Goal: Register for event/course

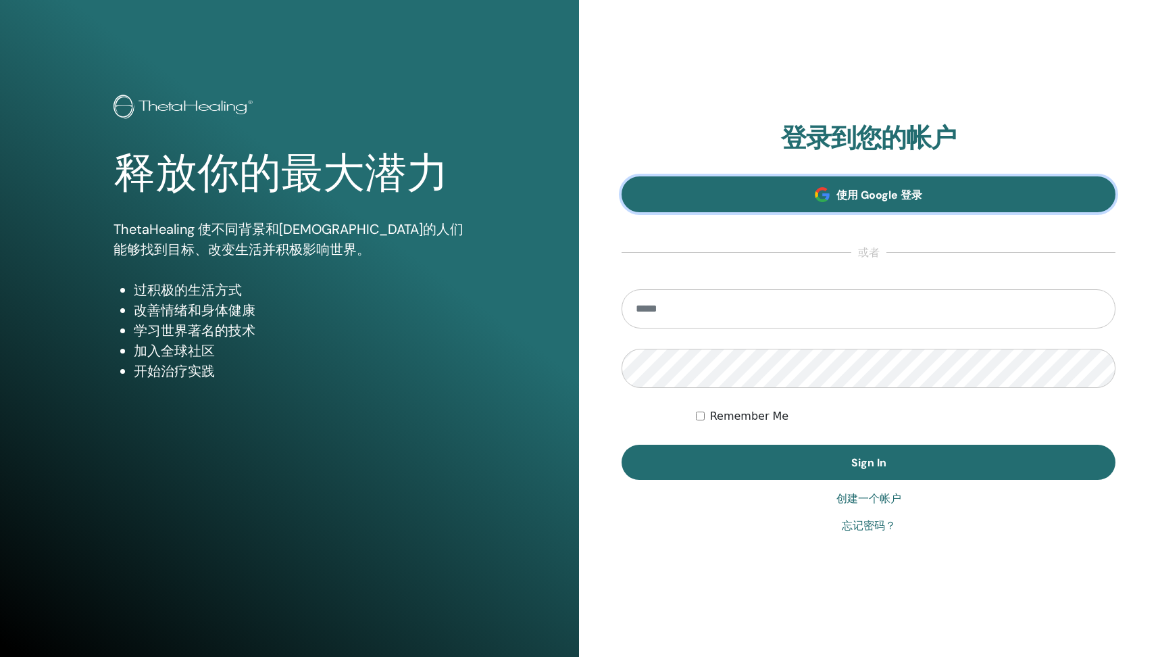
click at [920, 197] on span "使用 Google 登录" at bounding box center [880, 195] width 86 height 14
click at [882, 193] on span "使用 Google 登录" at bounding box center [880, 195] width 86 height 14
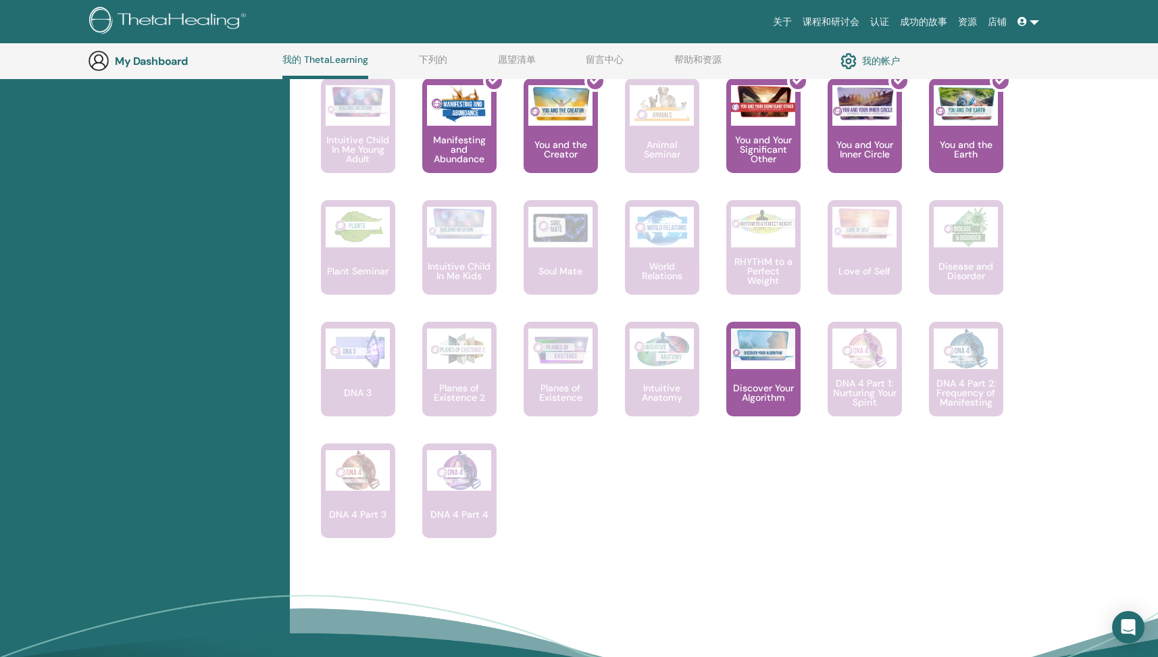
scroll to position [1154, 0]
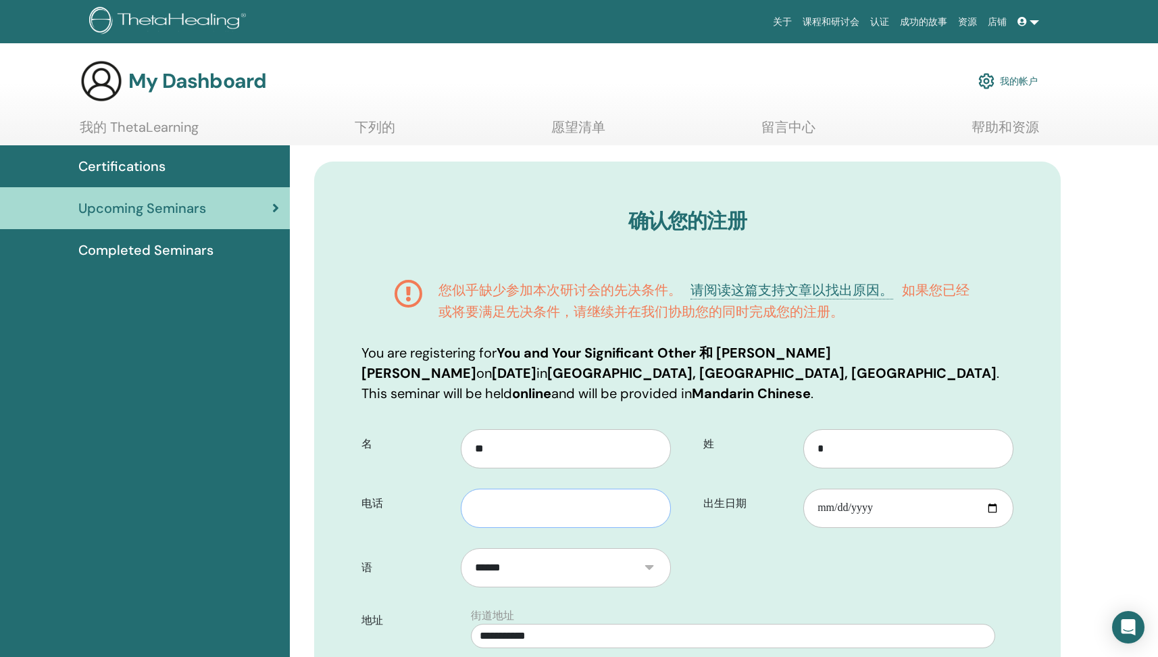
click at [563, 514] on input "text" at bounding box center [566, 508] width 210 height 39
type input "*"
type input "**********"
click at [991, 506] on input "出生日期" at bounding box center [909, 508] width 210 height 39
type input "**********"
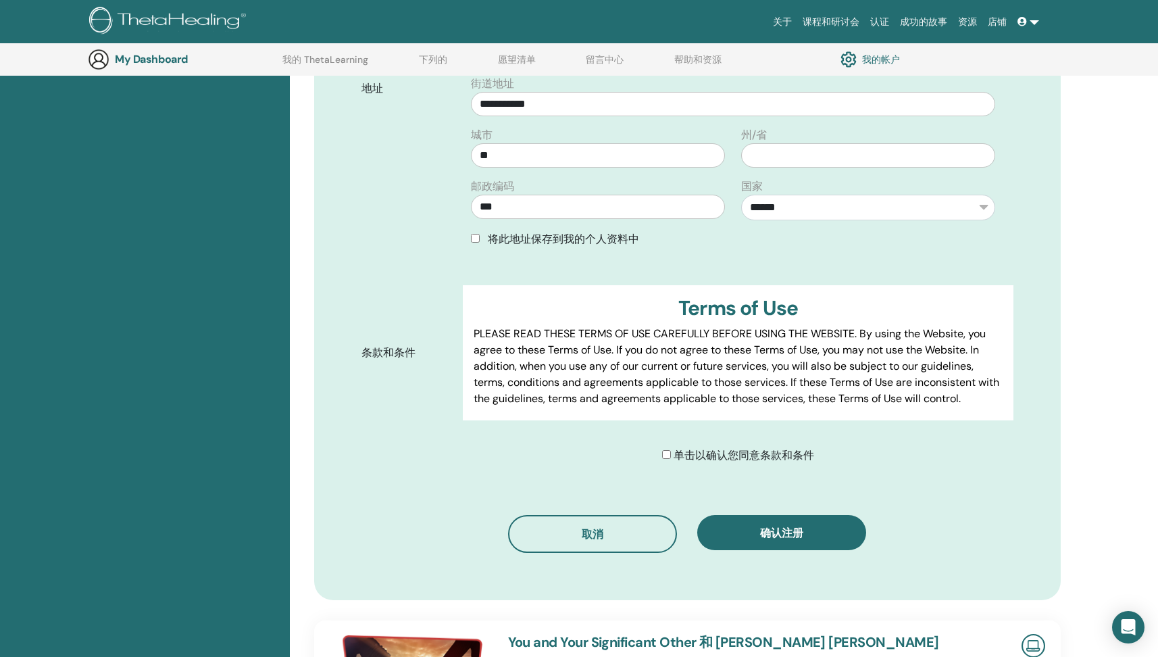
scroll to position [576, 0]
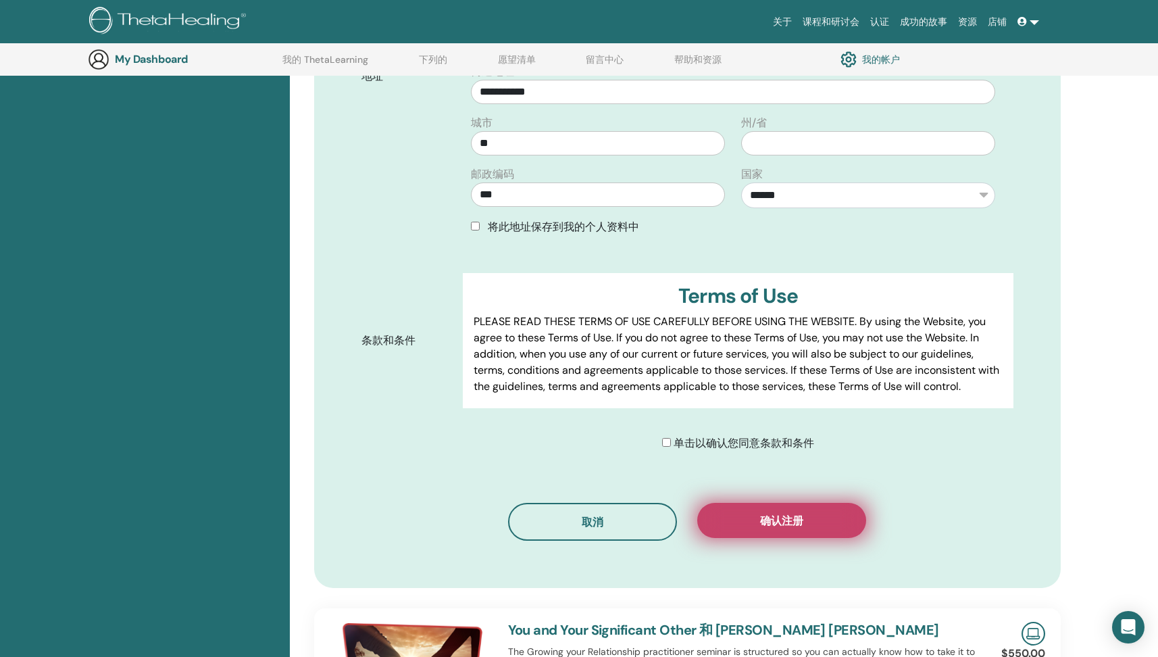
click at [792, 522] on span "确认注册" at bounding box center [781, 521] width 43 height 14
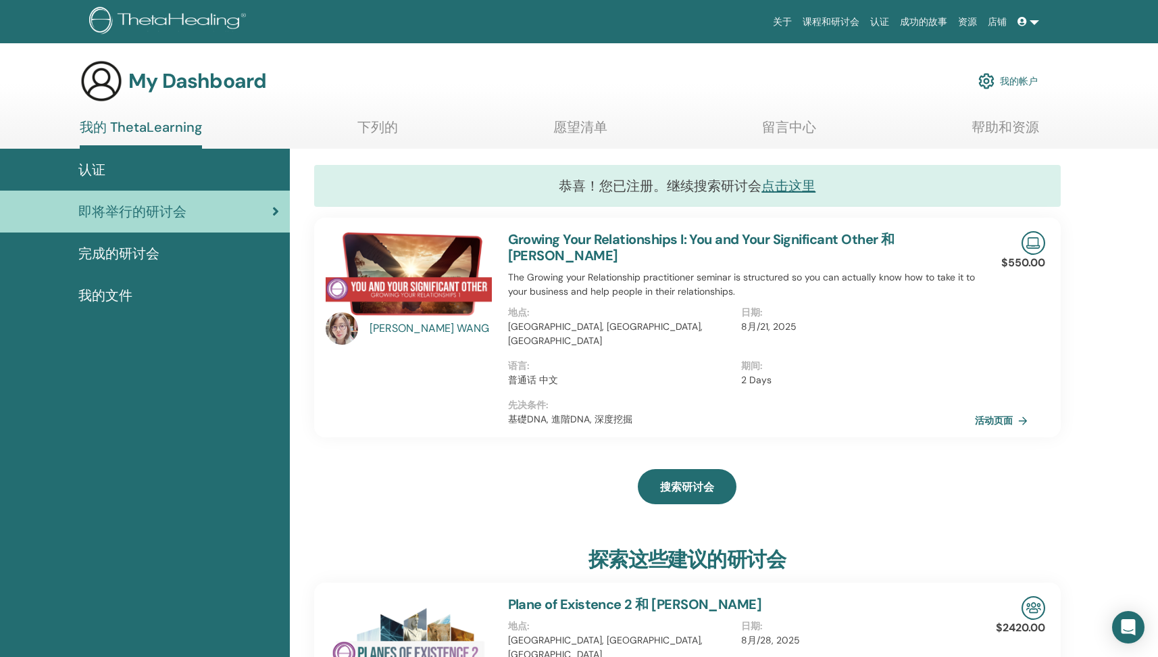
click at [103, 170] on span "认证" at bounding box center [91, 169] width 27 height 20
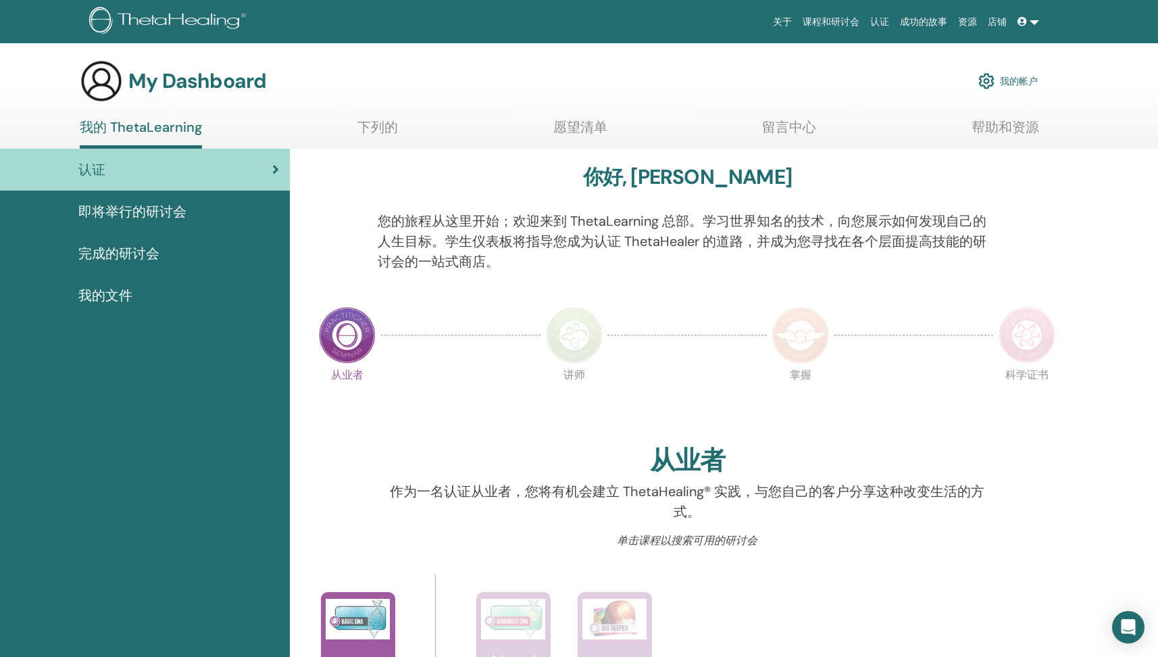
click at [1006, 78] on link "我的帐户" at bounding box center [1008, 81] width 59 height 30
click at [573, 337] on img at bounding box center [574, 335] width 57 height 57
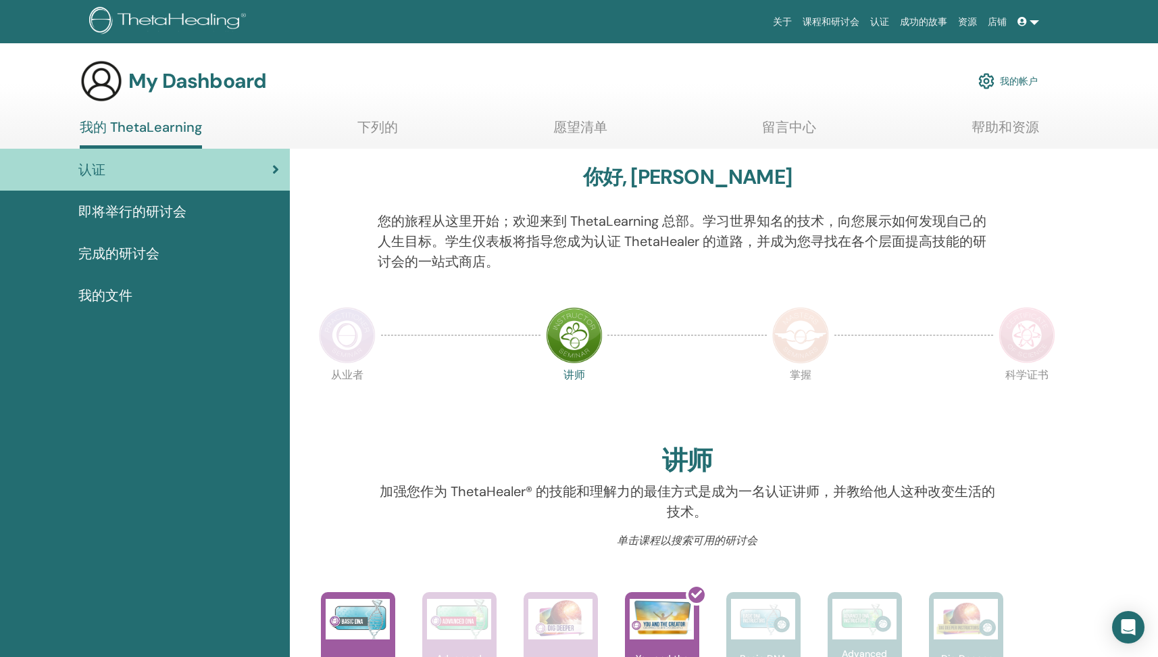
click at [347, 345] on img at bounding box center [347, 335] width 57 height 57
